Goal: Download file/media

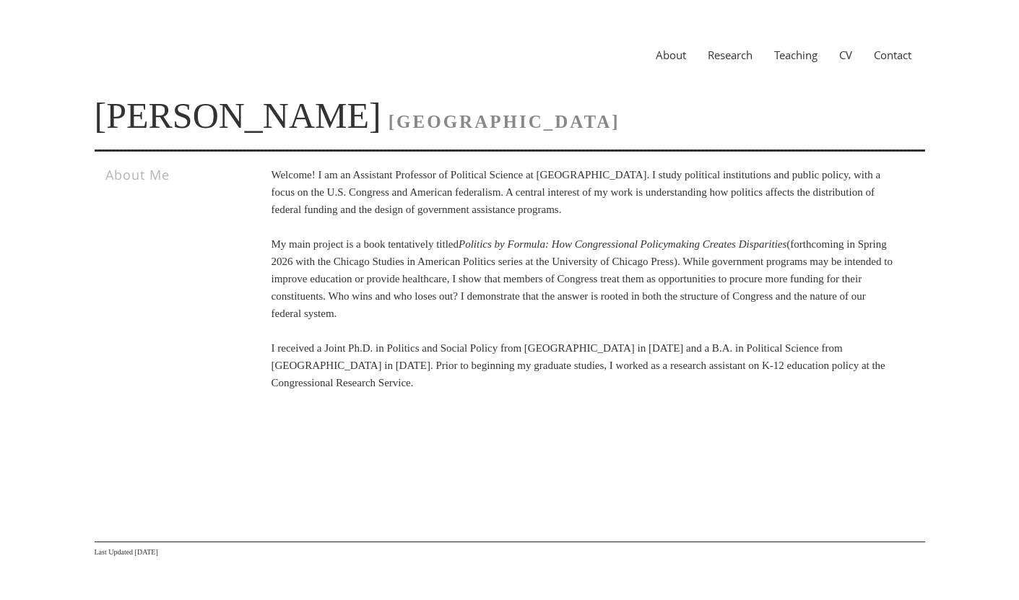
click at [843, 60] on link "CV" at bounding box center [845, 55] width 35 height 14
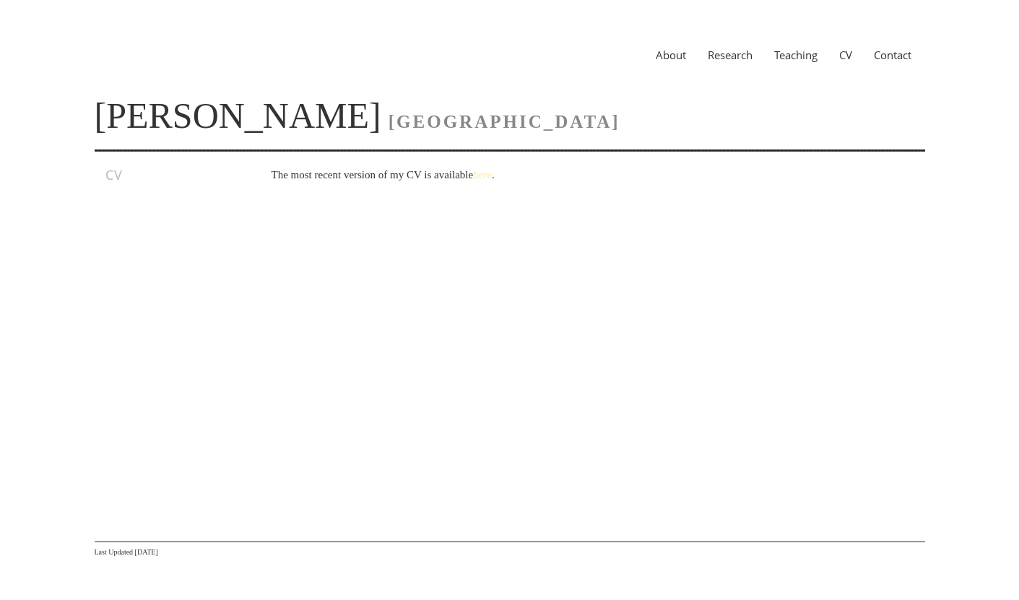
click at [492, 176] on link "here" at bounding box center [482, 175] width 19 height 12
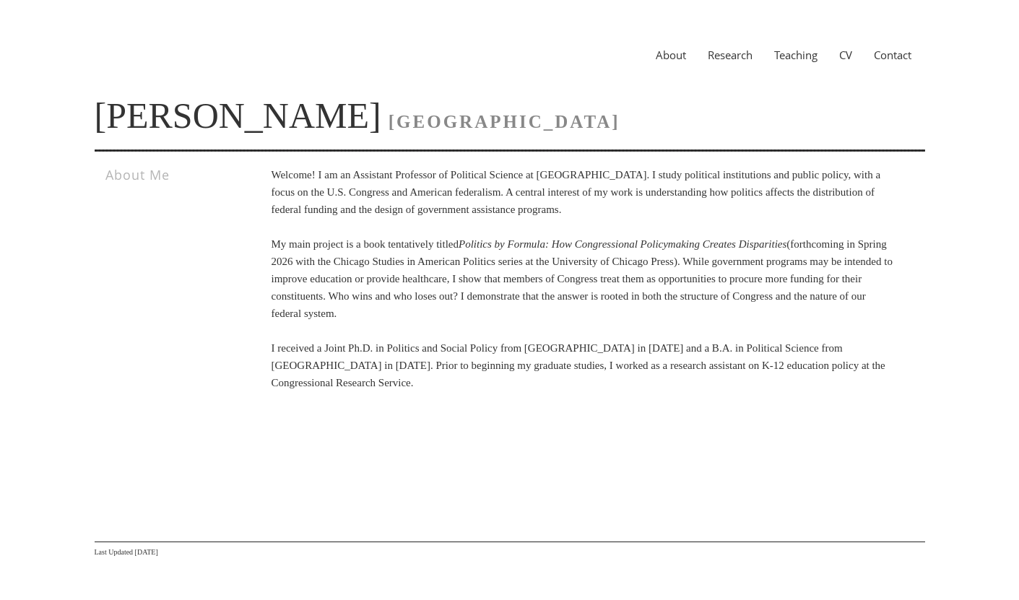
click at [833, 52] on link "CV" at bounding box center [845, 55] width 35 height 14
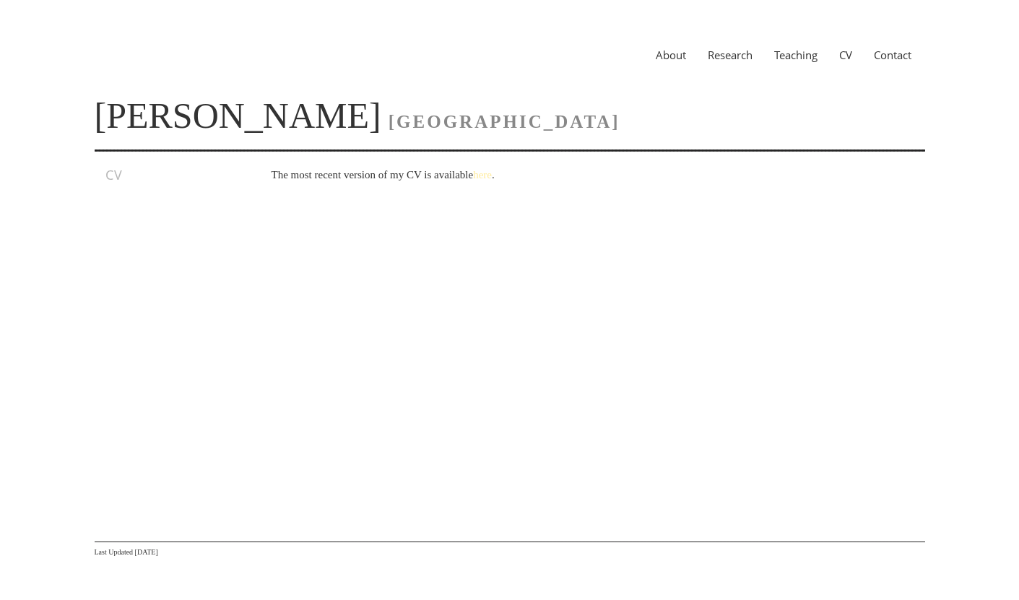
click at [492, 178] on link "here" at bounding box center [482, 175] width 19 height 12
